Goal: Transaction & Acquisition: Purchase product/service

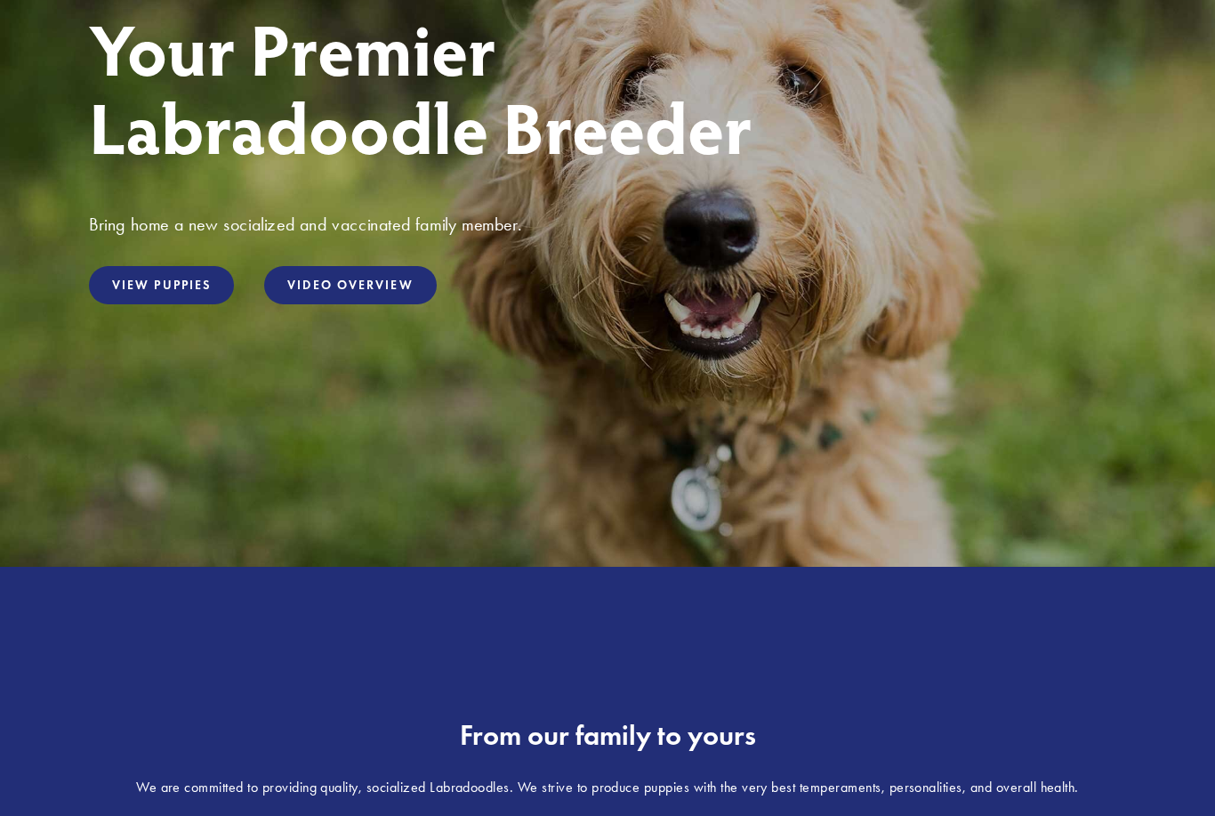
scroll to position [279, 0]
click at [165, 304] on link "View Puppies" at bounding box center [161, 285] width 145 height 38
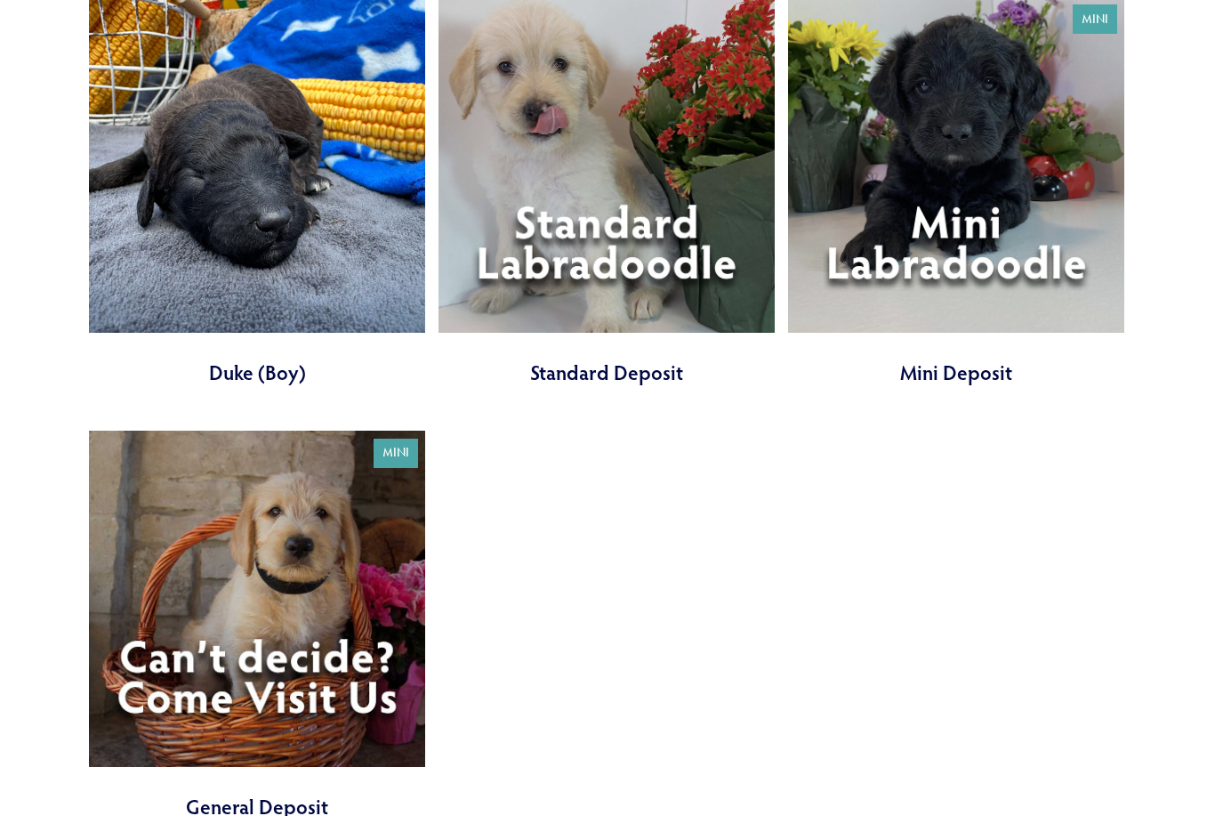
scroll to position [5904, 0]
click at [1002, 294] on link at bounding box center [956, 191] width 336 height 390
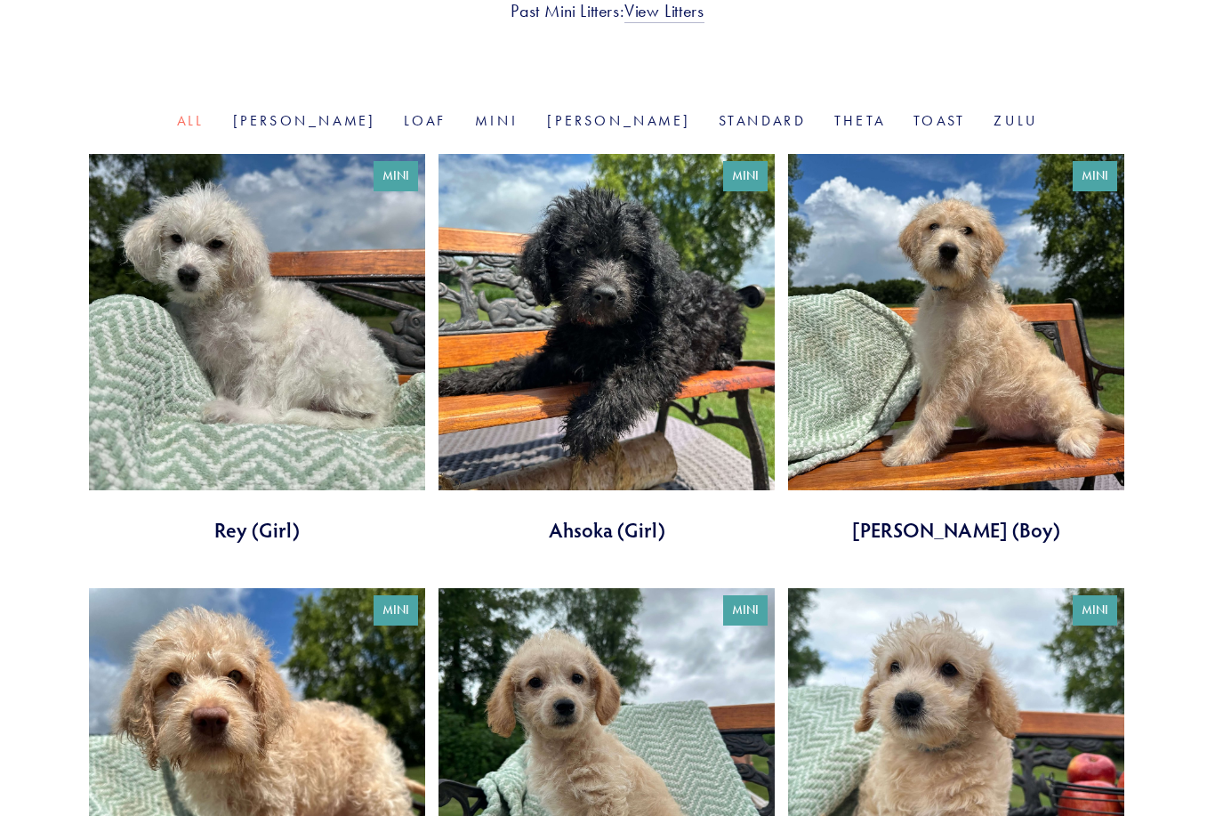
scroll to position [539, 0]
click at [360, 116] on link "[PERSON_NAME]" at bounding box center [304, 120] width 143 height 17
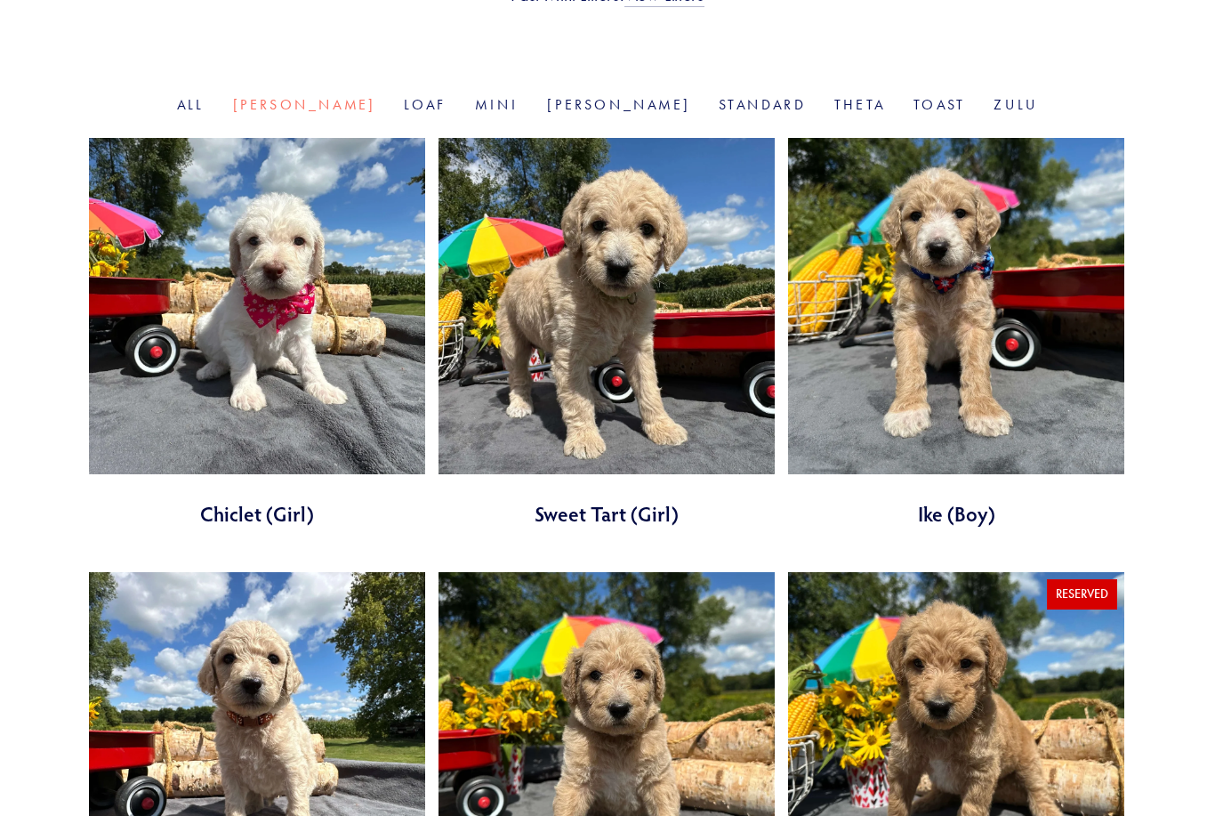
scroll to position [532, 0]
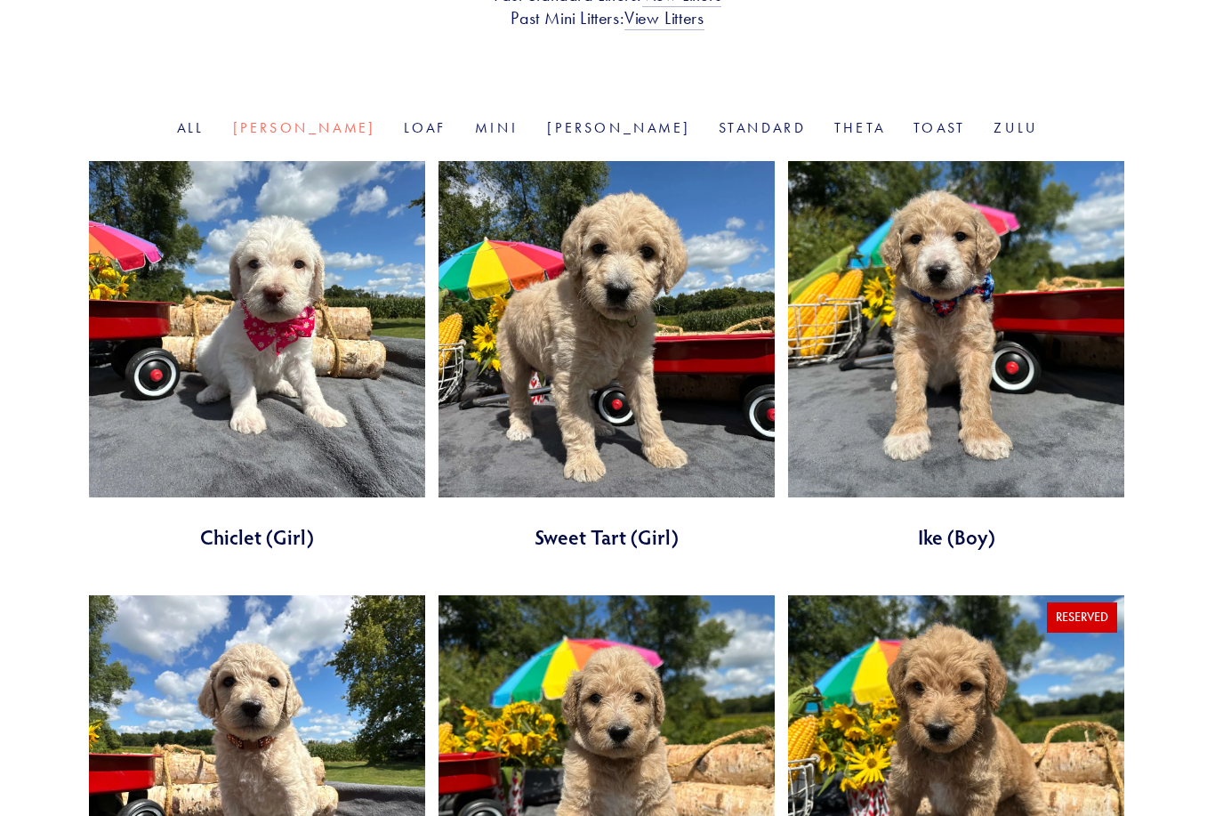
click at [356, 364] on link at bounding box center [257, 356] width 336 height 390
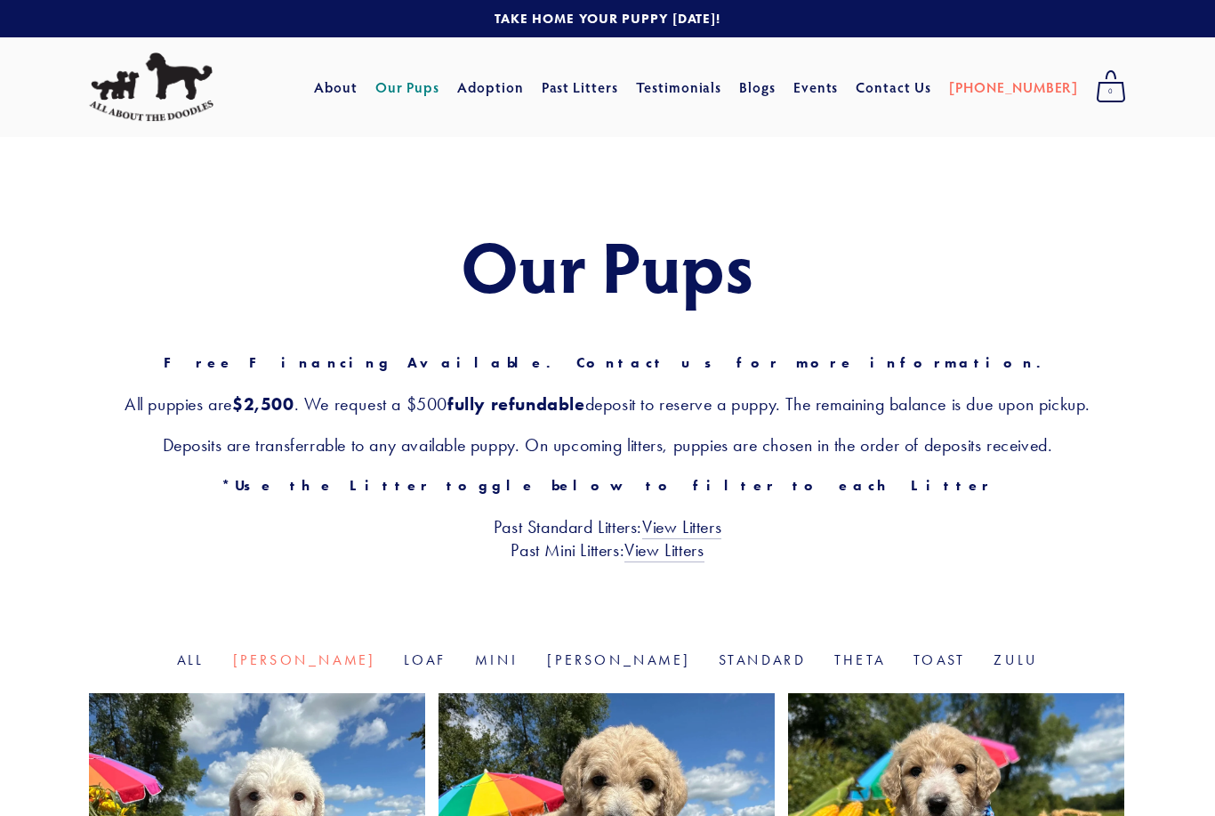
scroll to position [589, 0]
